Goal: Task Accomplishment & Management: Manage account settings

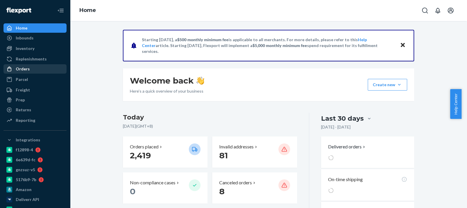
click at [29, 69] on div "Orders" at bounding box center [35, 69] width 62 height 8
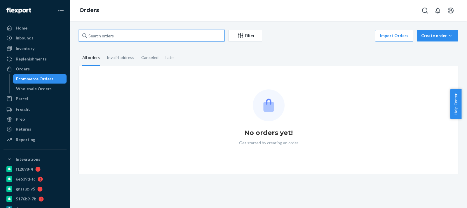
click at [137, 38] on input "text" at bounding box center [152, 36] width 146 height 12
paste input "2777590"
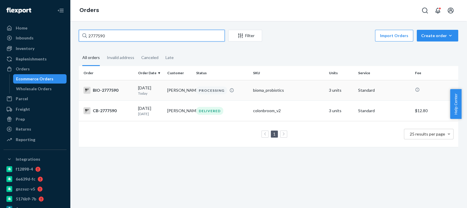
type input "2777590"
click at [159, 84] on td "[DATE] [DATE]" at bounding box center [150, 90] width 29 height 20
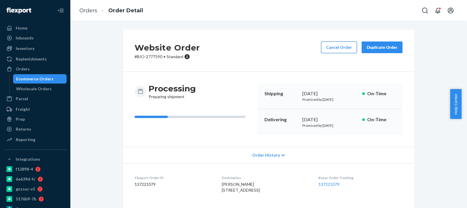
click at [334, 48] on button "Cancel Order" at bounding box center [339, 47] width 36 height 12
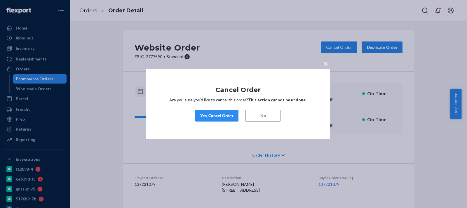
click at [218, 114] on div "Yes, Cancel Order" at bounding box center [216, 116] width 33 height 6
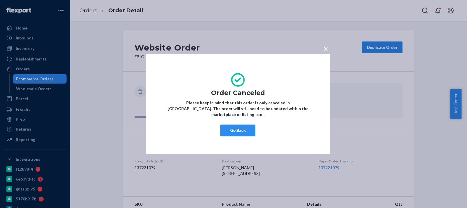
click at [250, 37] on div "× Order Canceled Please keep in mind that this order is only canceled in [GEOGR…" at bounding box center [233, 104] width 467 height 208
